Goal: Information Seeking & Learning: Learn about a topic

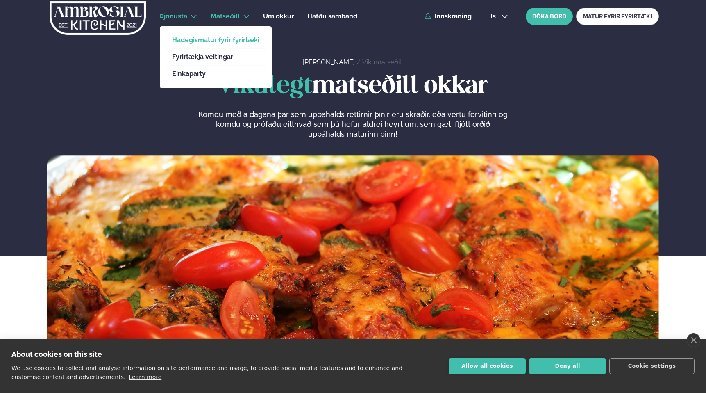
click at [203, 40] on link "Hádegismatur fyrir fyrirtæki" at bounding box center [215, 40] width 87 height 7
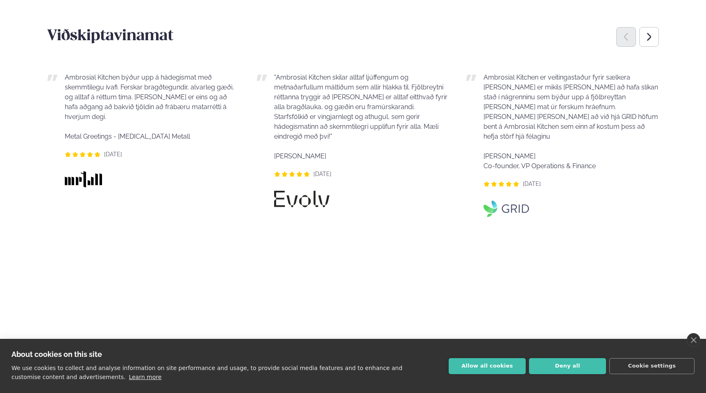
scroll to position [670, 0]
click at [126, 82] on span "Ambrosial Kitchen býður upp á hádegismat með skemmtilegu ívafi. Ferskar bragðte…" at bounding box center [149, 96] width 169 height 47
click at [123, 72] on p "Ambrosial Kitchen býður upp á hádegismat með skemmtilegu ívafi. Ferskar bragðte…" at bounding box center [152, 106] width 175 height 69
click at [123, 77] on p "Ambrosial Kitchen býður upp á hádegismat með skemmtilegu ívafi. Ferskar bragðte…" at bounding box center [152, 106] width 175 height 69
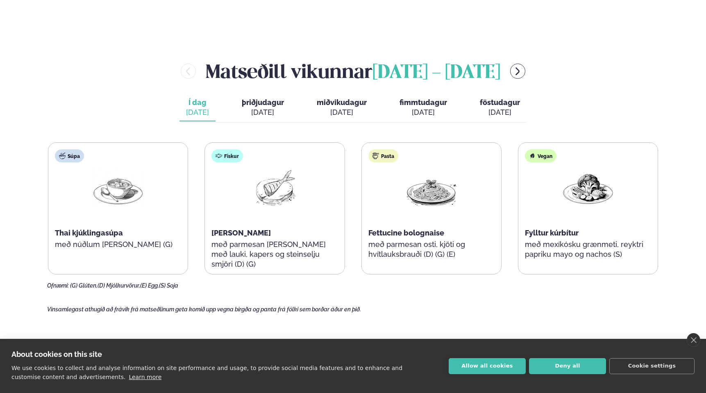
scroll to position [952, 0]
click at [273, 97] on span "þriðjudagur" at bounding box center [263, 101] width 42 height 9
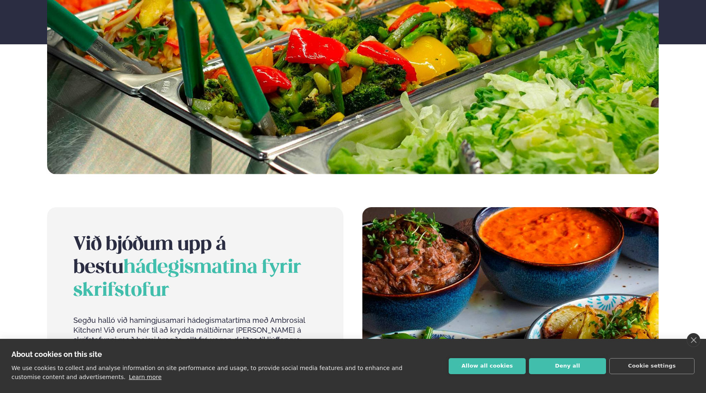
scroll to position [0, 0]
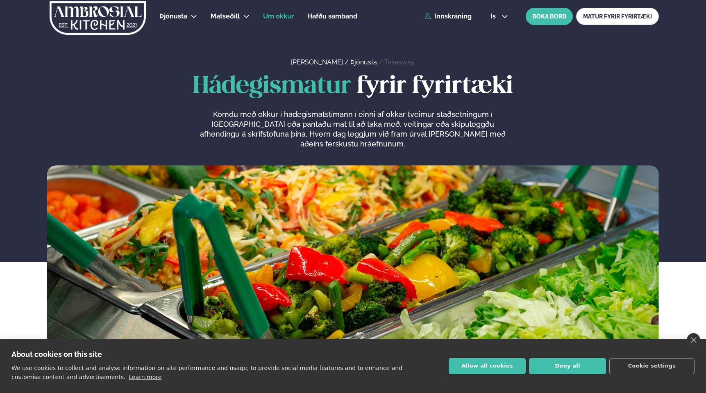
click at [278, 16] on span "Um okkur" at bounding box center [278, 16] width 31 height 8
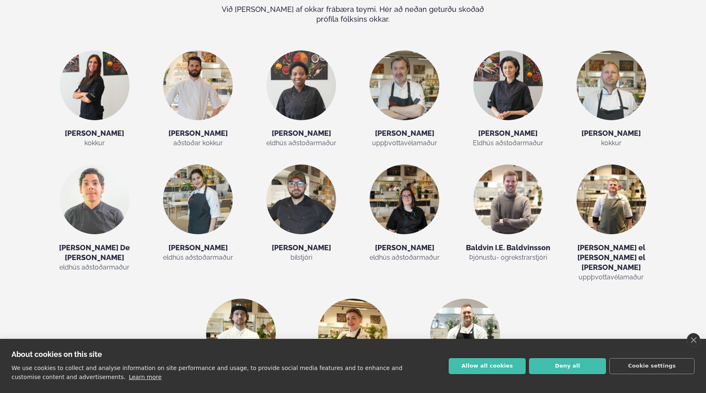
scroll to position [1516, 0]
